Goal: Task Accomplishment & Management: Use online tool/utility

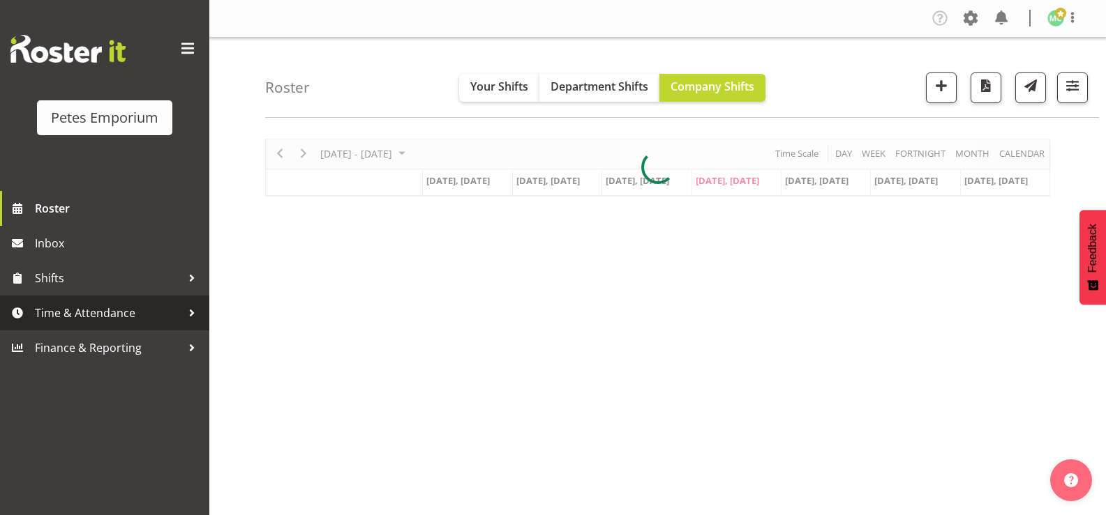
click at [119, 314] on span "Time & Attendance" at bounding box center [108, 313] width 146 height 21
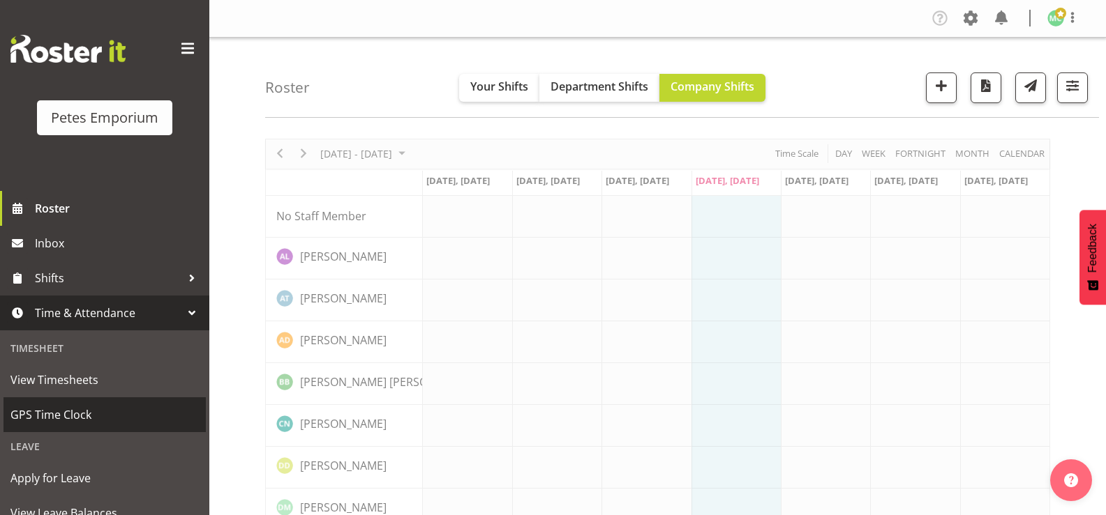
click at [110, 405] on span "GPS Time Clock" at bounding box center [104, 415] width 188 height 21
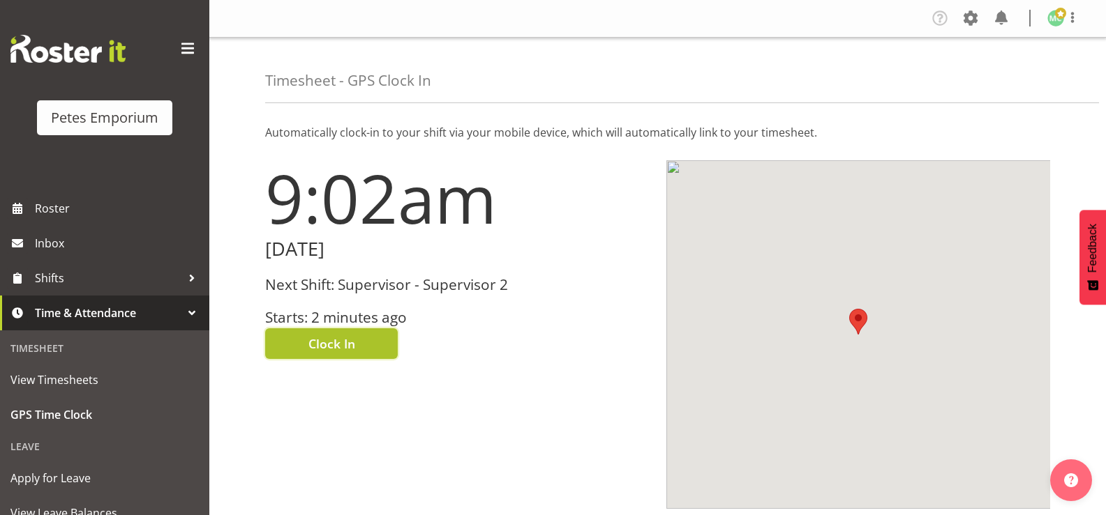
click at [354, 353] on span "Clock In" at bounding box center [331, 344] width 47 height 18
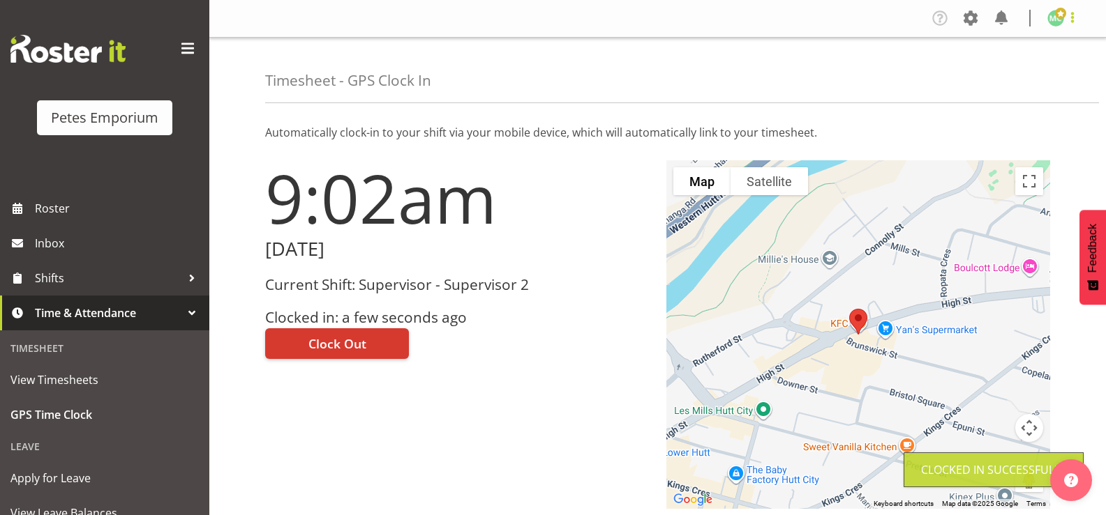
click at [1074, 15] on span at bounding box center [1072, 17] width 17 height 17
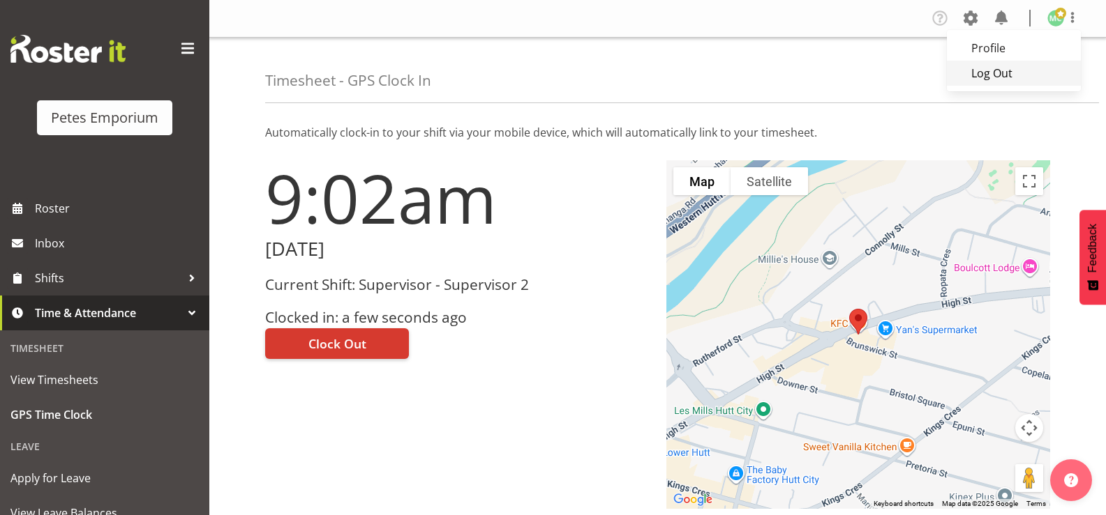
click at [981, 76] on link "Log Out" at bounding box center [1014, 73] width 134 height 25
